Goal: Task Accomplishment & Management: Use online tool/utility

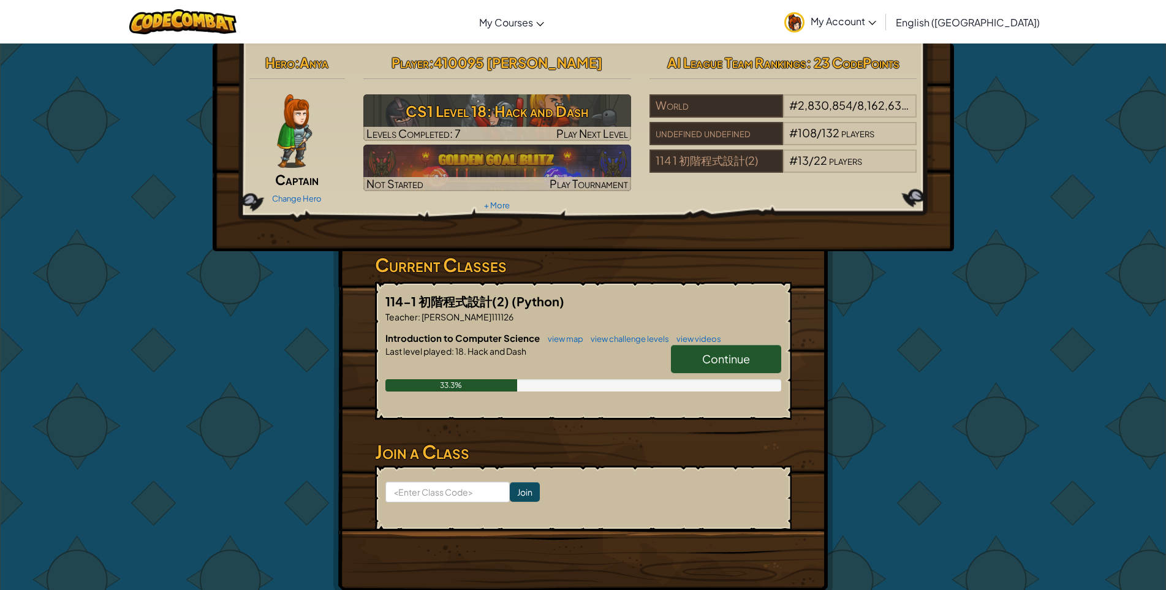
click at [729, 367] on link "Continue" at bounding box center [726, 359] width 110 height 28
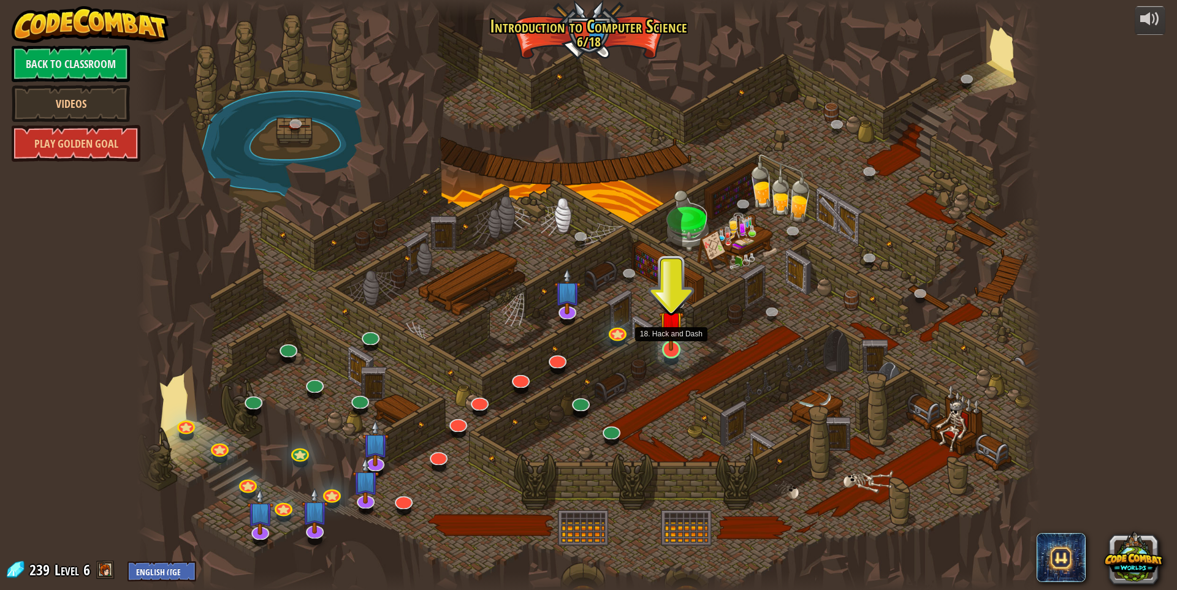
click at [677, 344] on img at bounding box center [671, 323] width 25 height 56
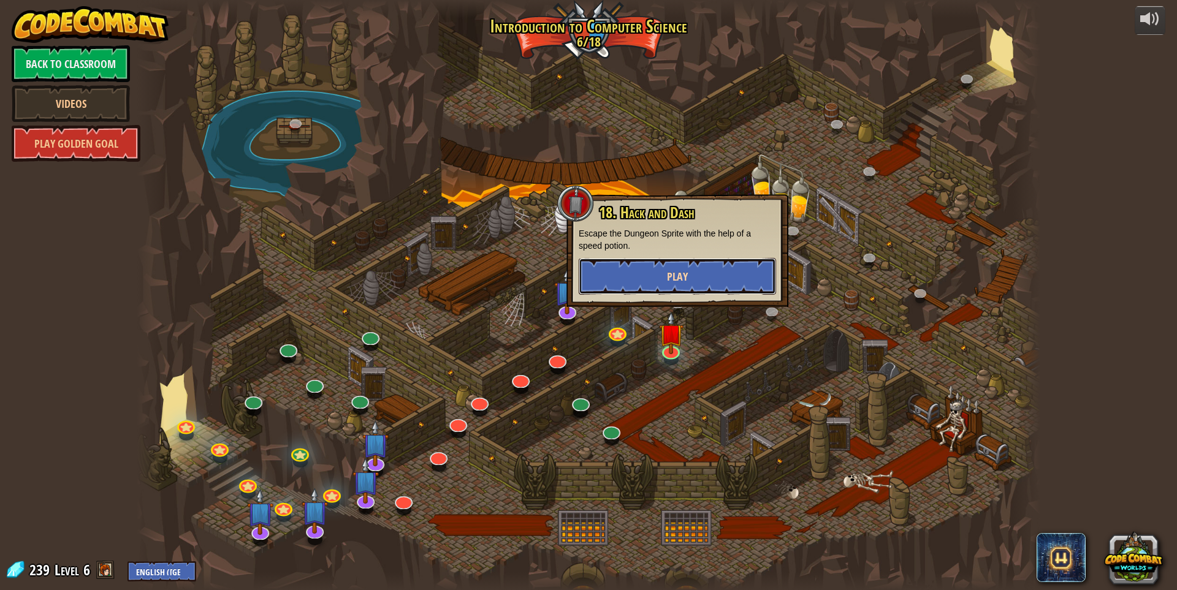
click at [687, 286] on button "Play" at bounding box center [676, 276] width 197 height 37
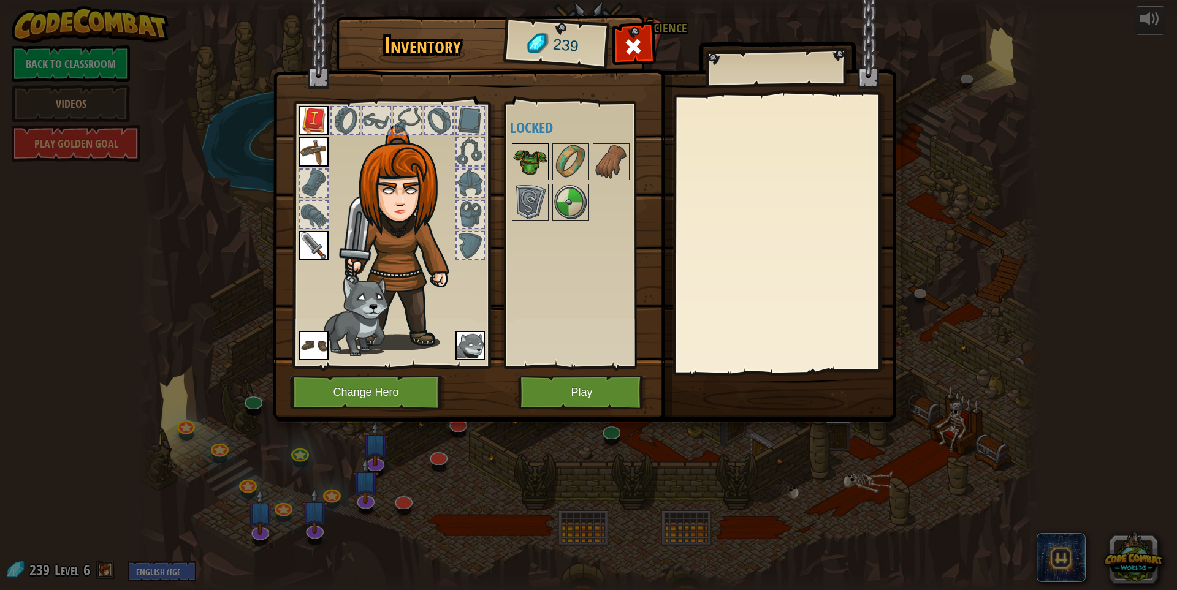
click at [534, 164] on img at bounding box center [530, 162] width 34 height 34
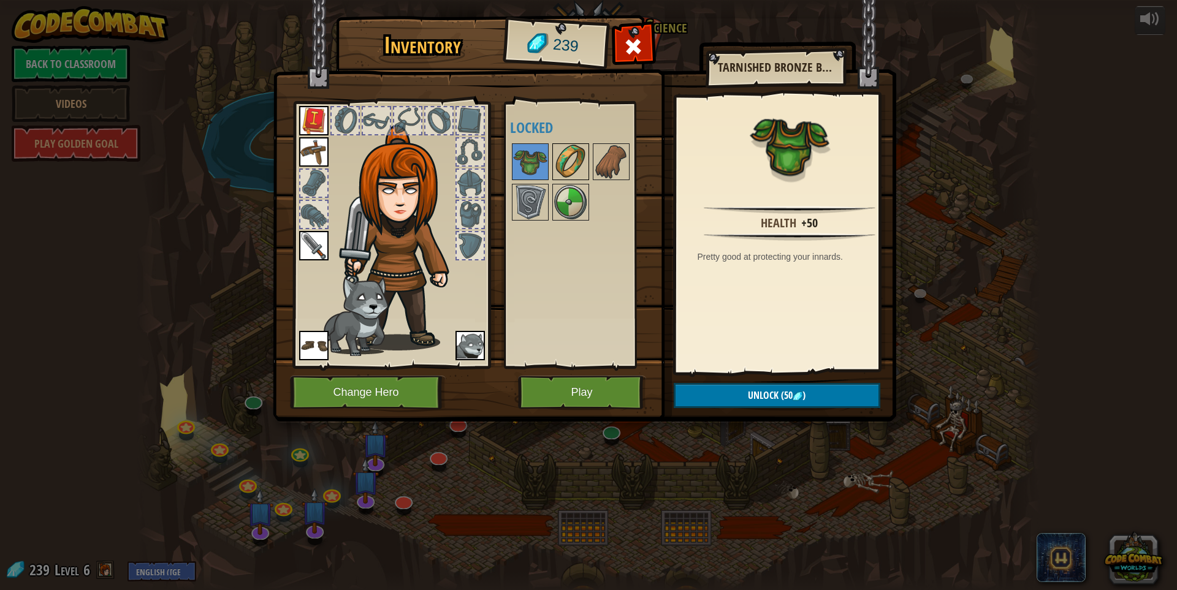
click at [558, 164] on img at bounding box center [570, 162] width 34 height 34
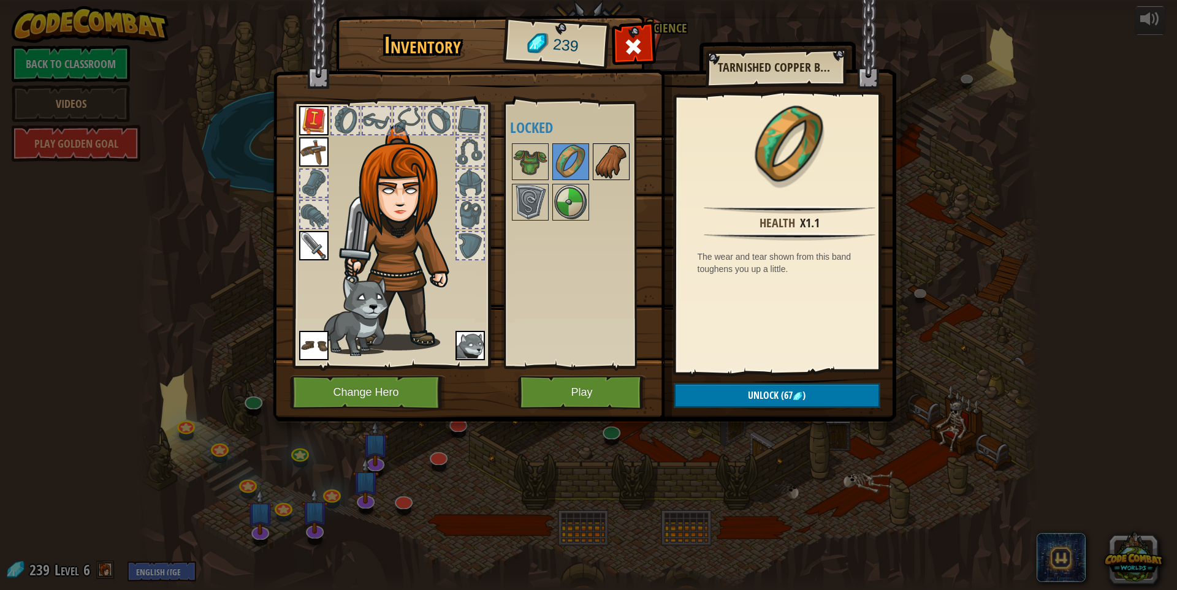
click at [613, 153] on img at bounding box center [611, 162] width 34 height 34
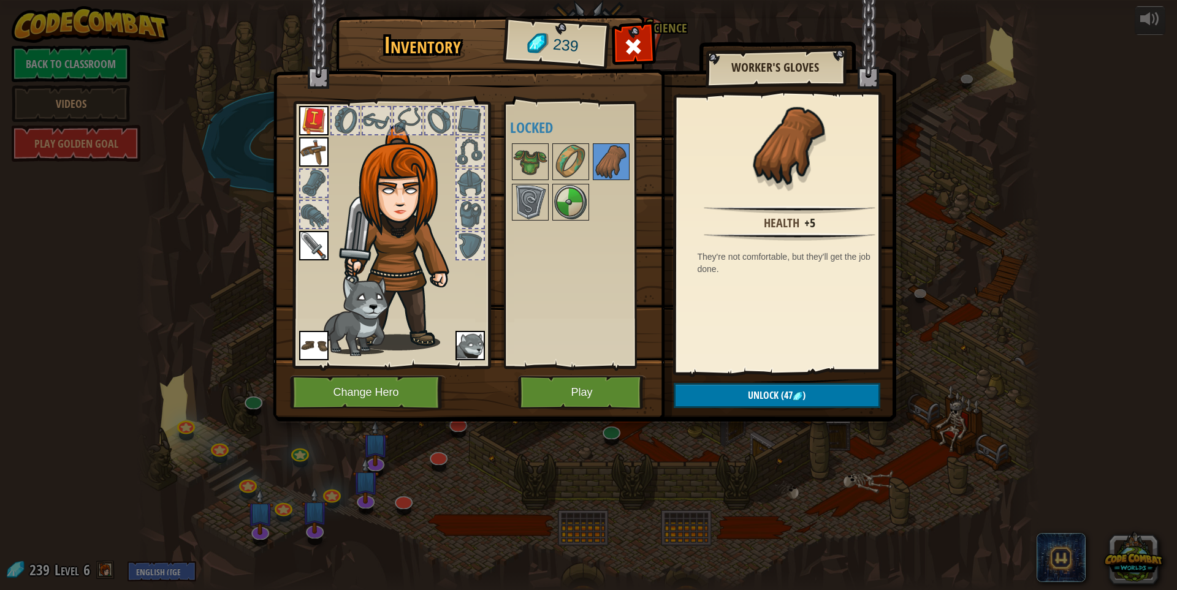
drag, startPoint x: 590, startPoint y: 187, endPoint x: 546, endPoint y: 192, distance: 44.4
click at [590, 187] on div at bounding box center [587, 182] width 155 height 81
drag, startPoint x: 532, startPoint y: 194, endPoint x: 545, endPoint y: 199, distance: 13.8
click at [534, 194] on img at bounding box center [530, 202] width 34 height 34
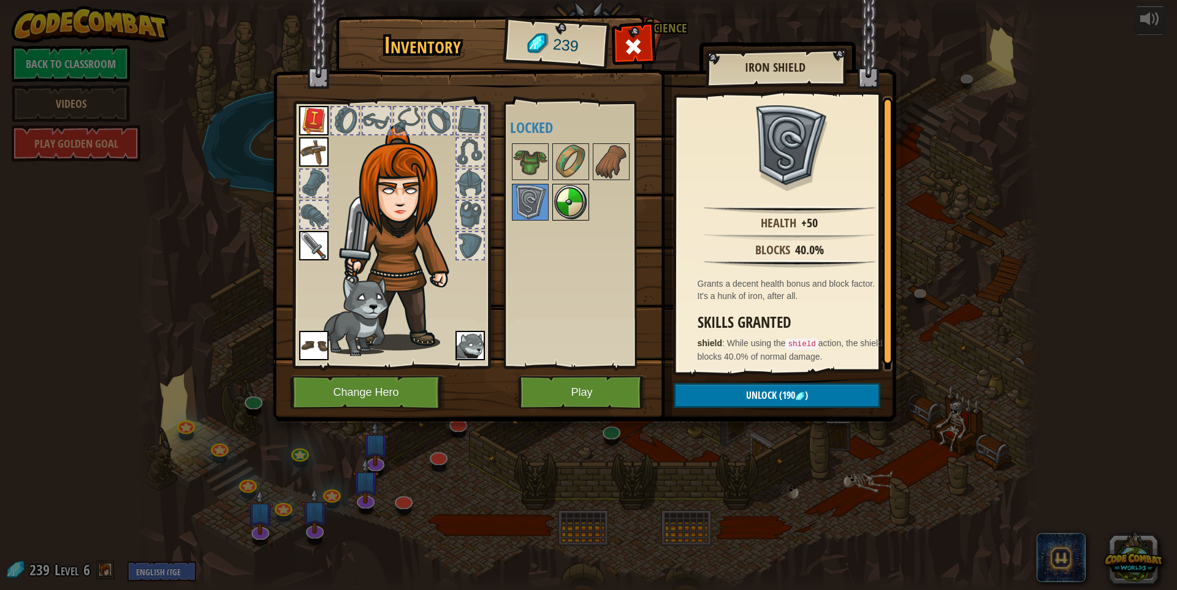
click at [566, 199] on img at bounding box center [570, 202] width 34 height 34
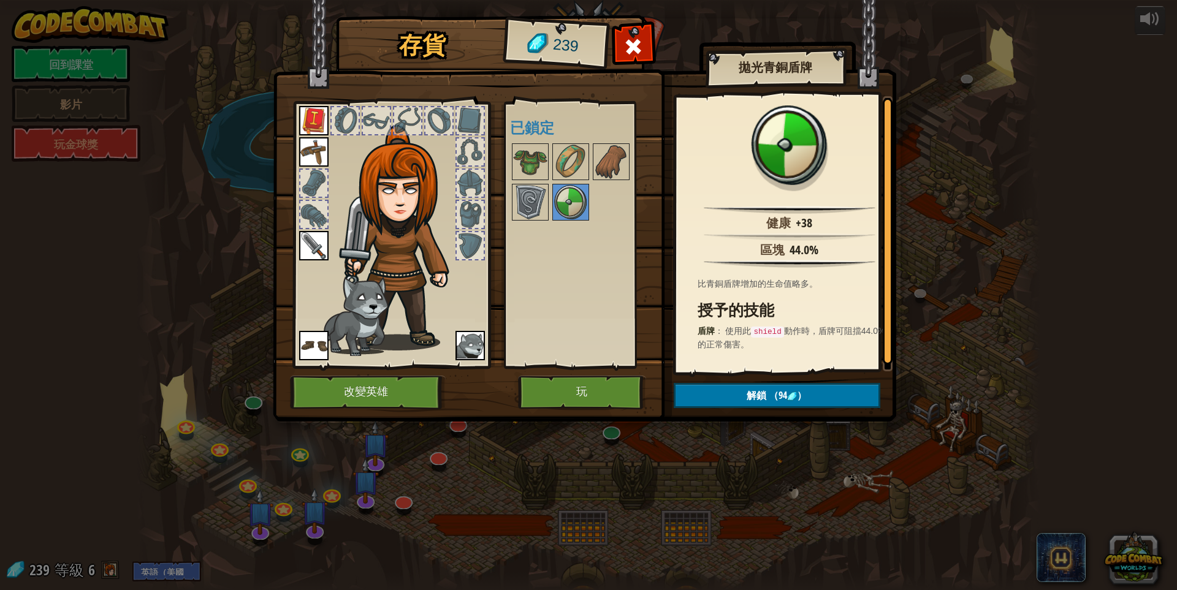
click at [539, 230] on div "Available Equip Equip Equip Equip (double-click to equip) 已鎖定" at bounding box center [587, 235] width 155 height 256
click at [559, 388] on button "玩" at bounding box center [582, 393] width 128 height 34
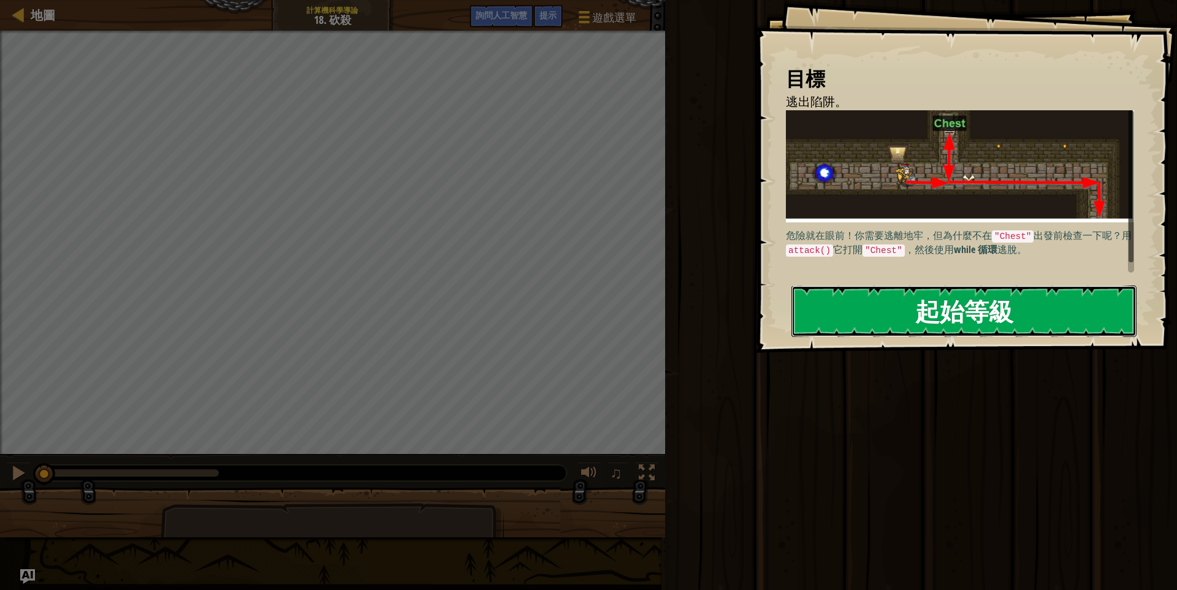
click at [890, 297] on button "起始等級" at bounding box center [963, 311] width 345 height 51
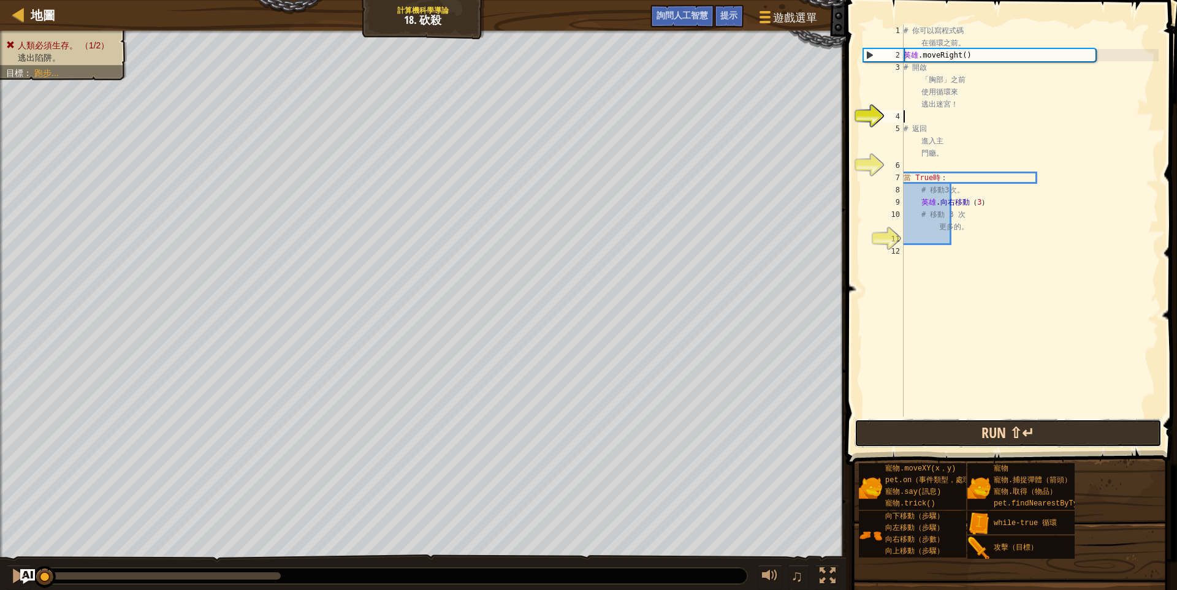
click at [947, 435] on button "Run ⇧↵" at bounding box center [1007, 433] width 307 height 28
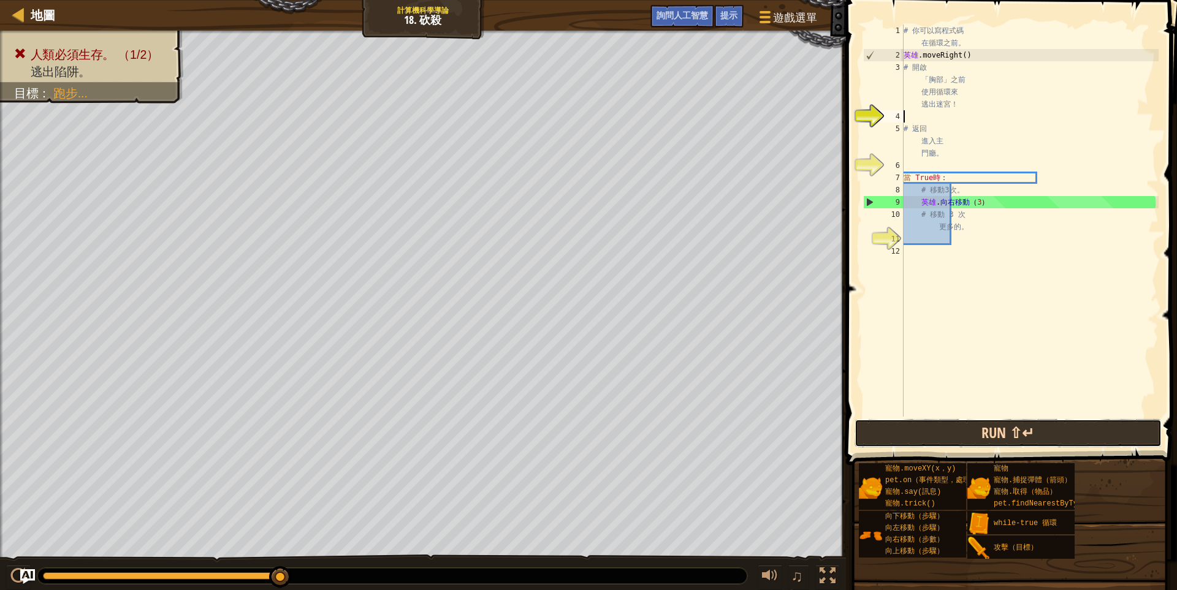
click at [947, 435] on button "Run ⇧↵" at bounding box center [1007, 433] width 307 height 28
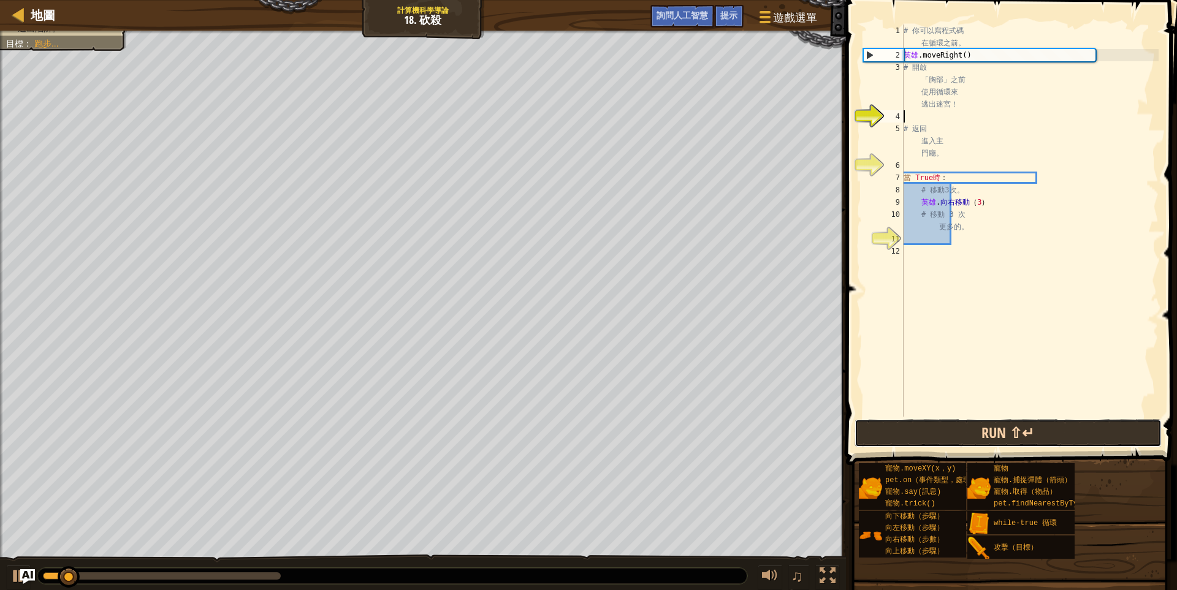
click at [947, 435] on button "Run ⇧↵" at bounding box center [1007, 433] width 307 height 28
click at [953, 431] on button "Run ⇧↵" at bounding box center [1007, 433] width 307 height 28
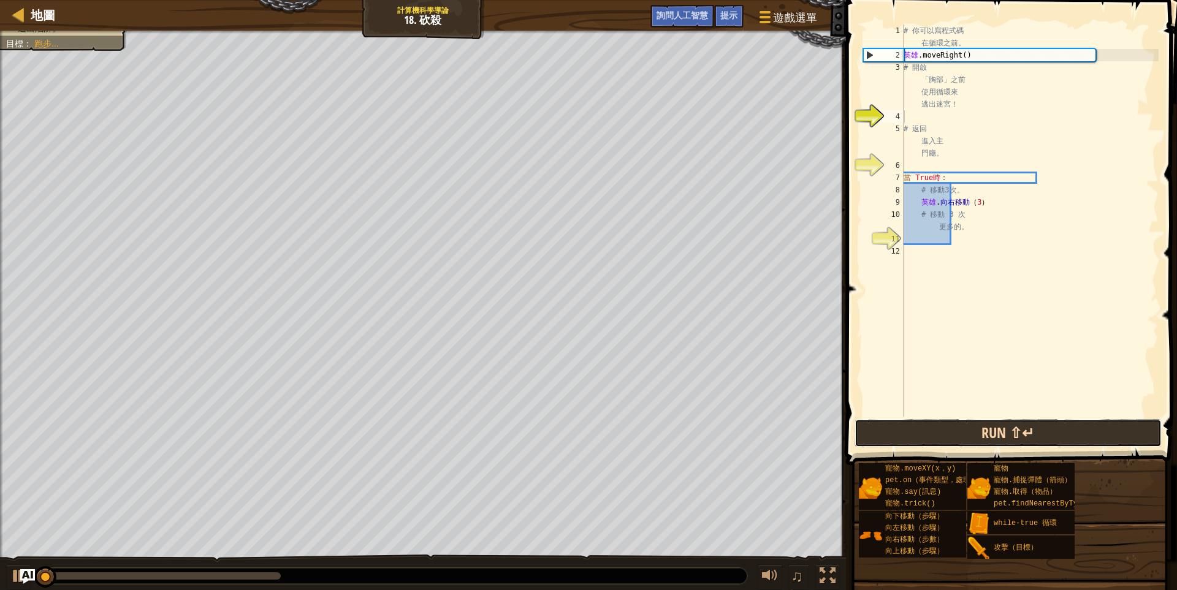
click at [953, 431] on button "Run ⇧↵" at bounding box center [1007, 433] width 307 height 28
click at [953, 431] on button "Running" at bounding box center [1007, 433] width 307 height 28
click at [953, 431] on button "Run ⇧↵" at bounding box center [1007, 433] width 307 height 28
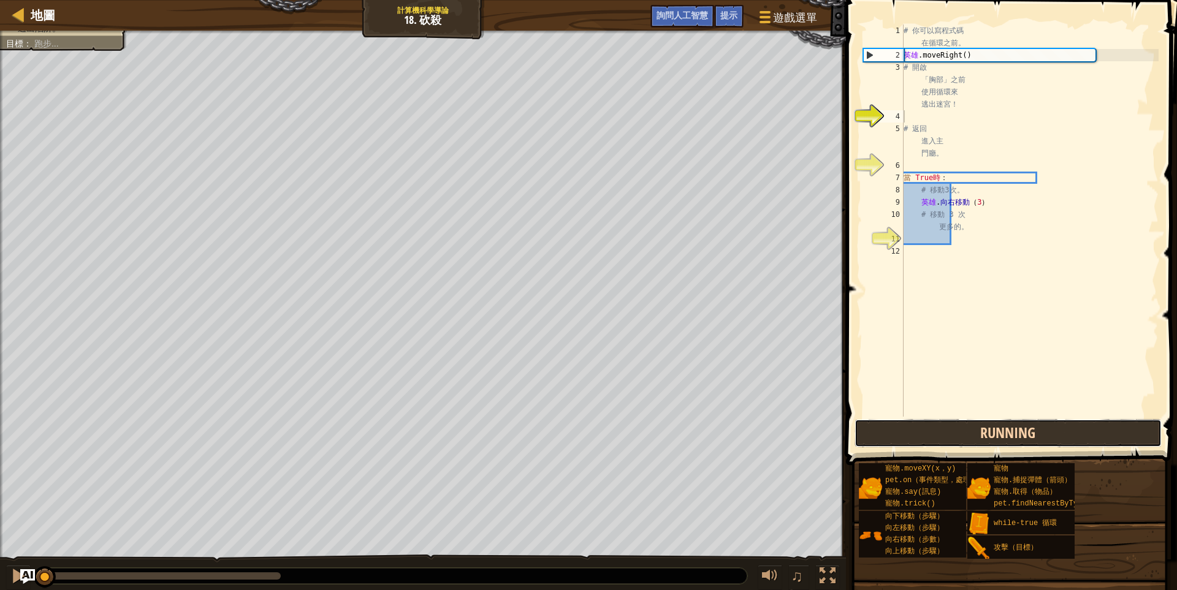
click at [953, 431] on button "Running" at bounding box center [1007, 433] width 307 height 28
click at [953, 431] on button "Run ⇧↵" at bounding box center [1007, 433] width 307 height 28
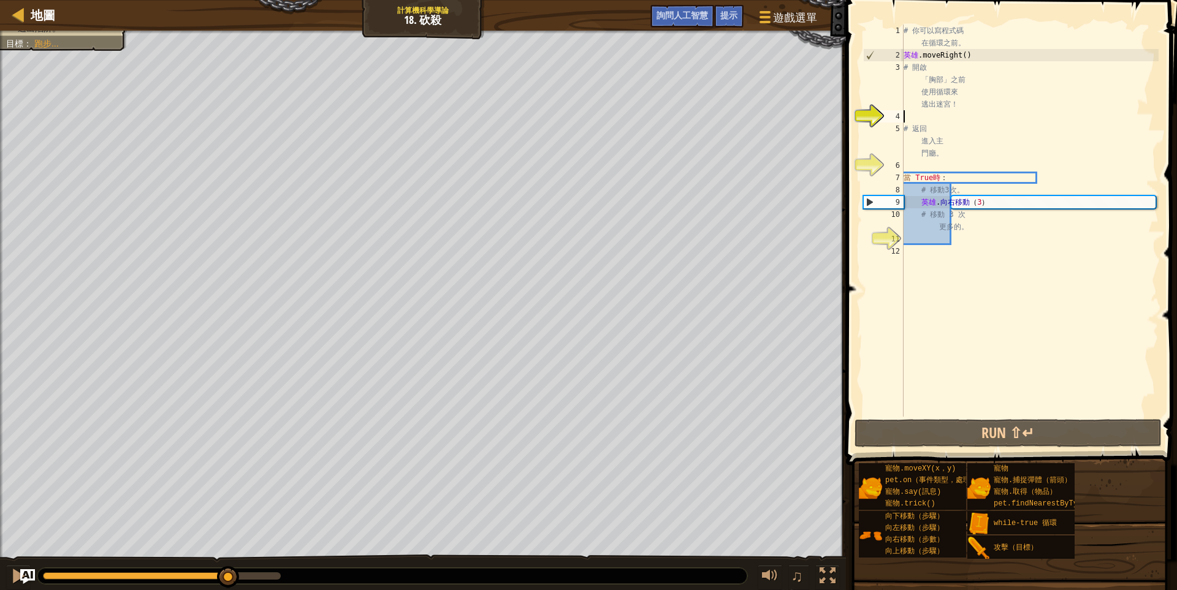
drag, startPoint x: 130, startPoint y: 580, endPoint x: 229, endPoint y: 580, distance: 98.7
click at [229, 580] on div at bounding box center [228, 577] width 22 height 22
click at [931, 181] on div "# 你可以寫程式碼 在循環之前。 英雄 .moveRight ( ) # 開啟 「胸部」之前 使用循環來 逃出迷宮！ # 返回 進入主 門廳。 當 True時…" at bounding box center [1029, 239] width 257 height 429
click at [931, 208] on div "# 你可以寫程式碼 在循環之前。 英雄 .moveRight ( ) # 開啟 「胸部」之前 使用循環來 逃出迷宮！ # 返回 進入主 門廳。 當 True時…" at bounding box center [1029, 239] width 257 height 429
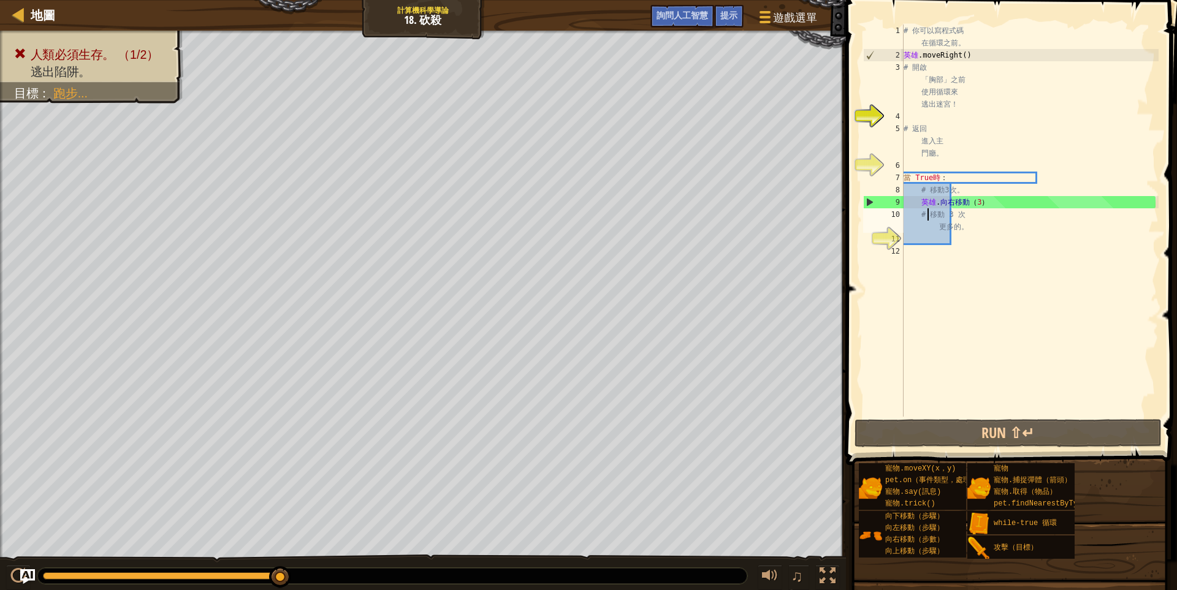
click at [936, 195] on div "# 你可以寫程式碼 在循環之前。 英雄 .moveRight ( ) # 開啟 「胸部」之前 使用循環來 逃出迷宮！ # 返回 進入主 門廳。 當 True時…" at bounding box center [1029, 239] width 257 height 429
click at [933, 203] on div "# 你可以寫程式碼 在循環之前。 英雄 .moveRight ( ) # 開啟 「胸部」之前 使用循環來 逃出迷宮！ # 返回 進入主 門廳。 當 True時…" at bounding box center [1029, 239] width 257 height 429
click at [927, 142] on div "# 你可以寫程式碼 在循環之前。 英雄 .moveRight ( ) # 開啟 「胸部」之前 使用循環來 逃出迷宮！ # 返回 進入主 門廳。 當 True時…" at bounding box center [1029, 239] width 257 height 429
type textarea "# Return back back into the main hallway."
click at [917, 116] on div "# 你可以寫程式碼 在循環之前。 英雄 .moveRight ( ) # 開啟 「胸部」之前 使用循環來 逃出迷宮！ # 返回 進入主 門廳。 當 True時…" at bounding box center [1029, 239] width 257 height 429
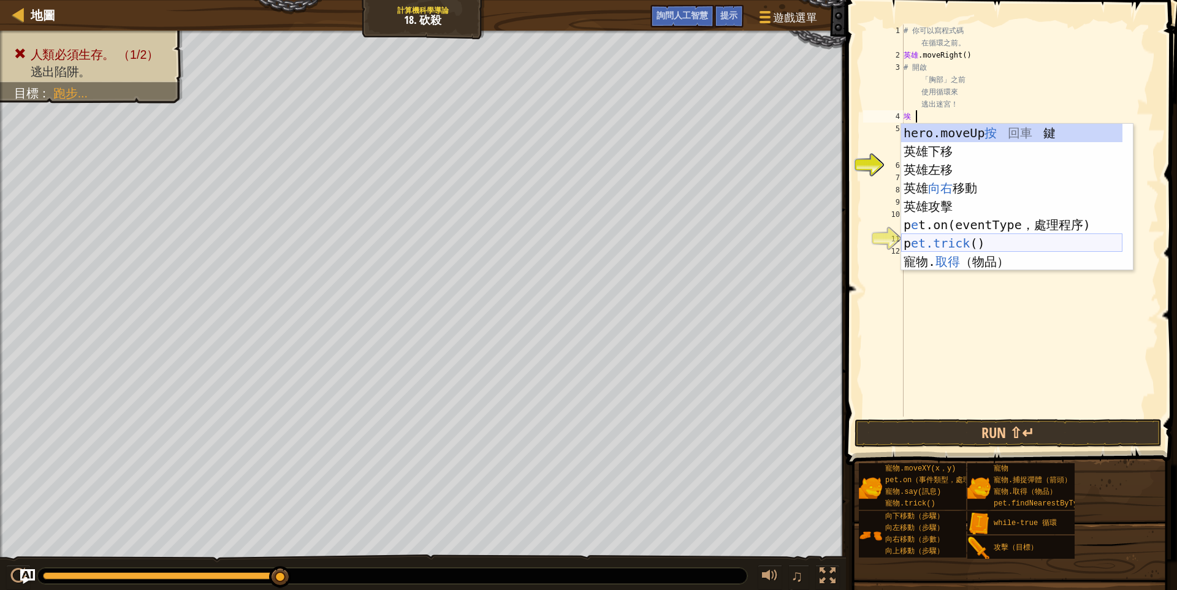
scroll to position [2, 7]
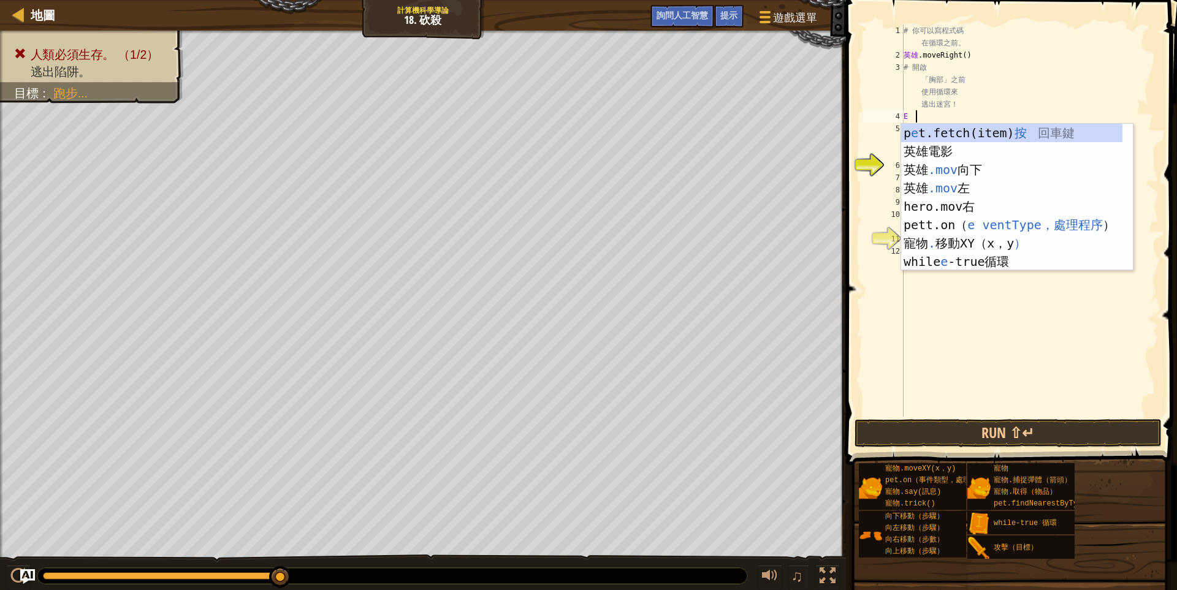
type textarea "E"
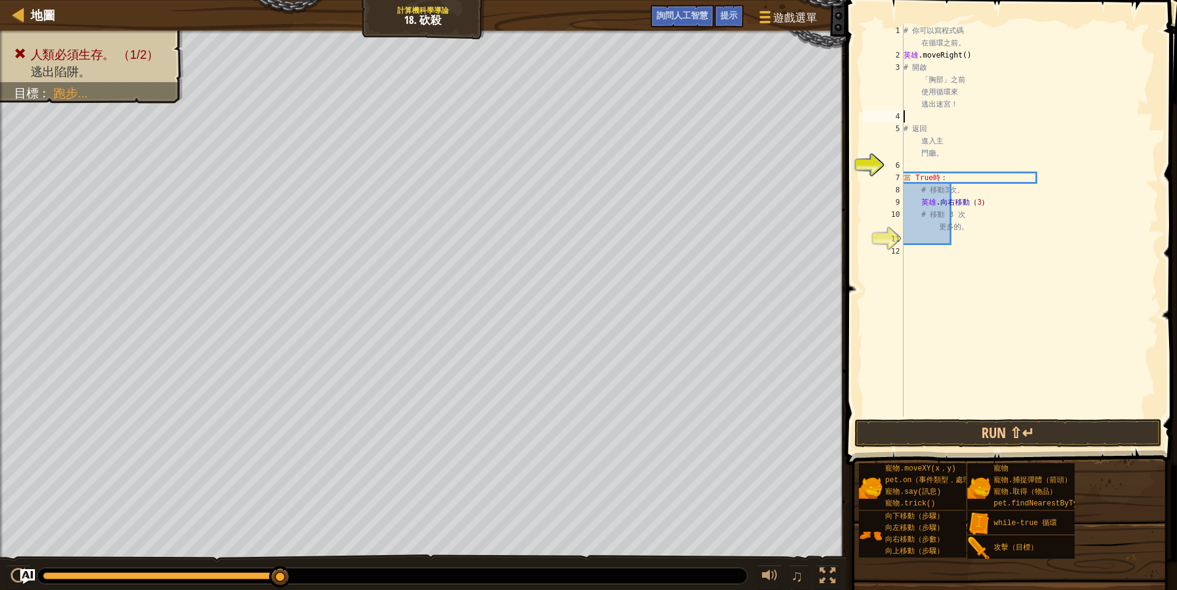
scroll to position [2, 0]
